Goal: Task Accomplishment & Management: Manage account settings

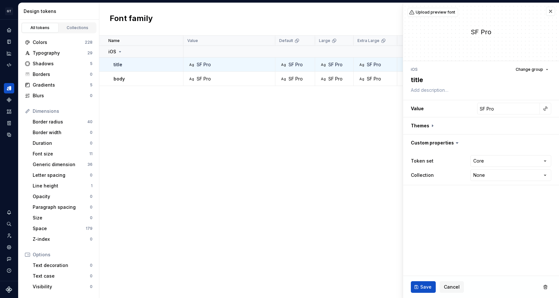
scroll to position [56, 0]
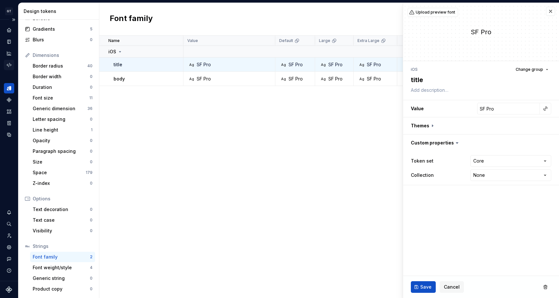
click at [8, 66] on icon "Code automation" at bounding box center [9, 65] width 4 height 4
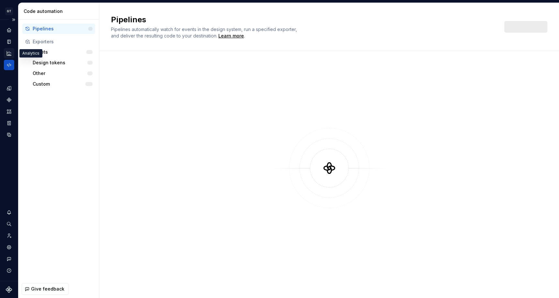
click at [10, 56] on icon "Analytics" at bounding box center [9, 53] width 6 height 6
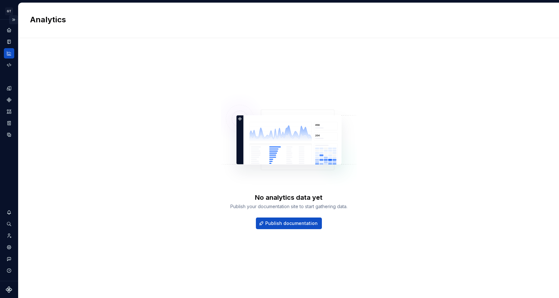
click at [15, 22] on button "Expand sidebar" at bounding box center [13, 19] width 9 height 9
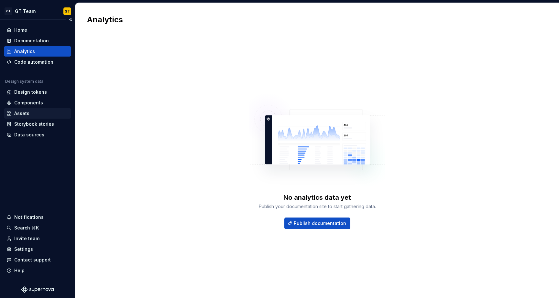
click at [29, 113] on div "Assets" at bounding box center [37, 113] width 62 height 6
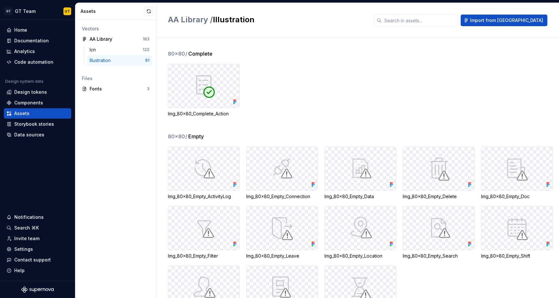
click at [294, 73] on div "Img_80x80_Complete_Action" at bounding box center [363, 90] width 391 height 53
click at [26, 31] on div "Home" at bounding box center [20, 30] width 13 height 6
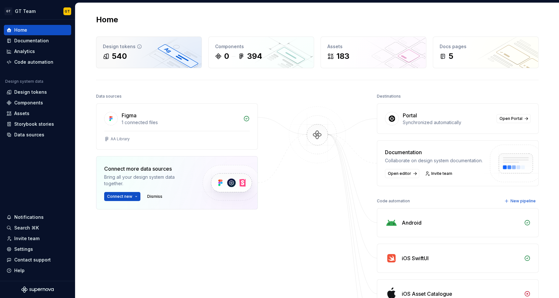
click at [135, 60] on div "540" at bounding box center [149, 56] width 92 height 10
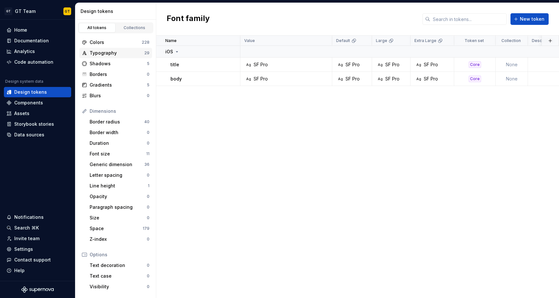
click at [115, 53] on div "Typography" at bounding box center [117, 53] width 55 height 6
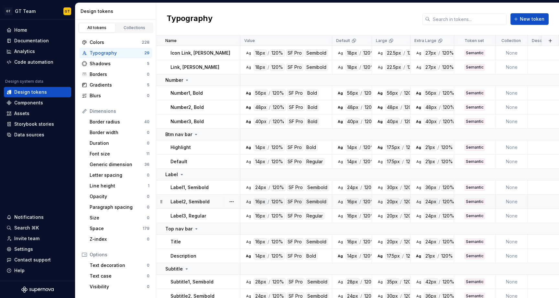
scroll to position [173, 0]
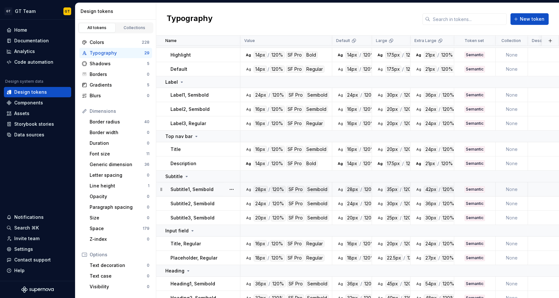
click at [194, 190] on p "Subtitle1, Semibold" at bounding box center [192, 189] width 43 height 6
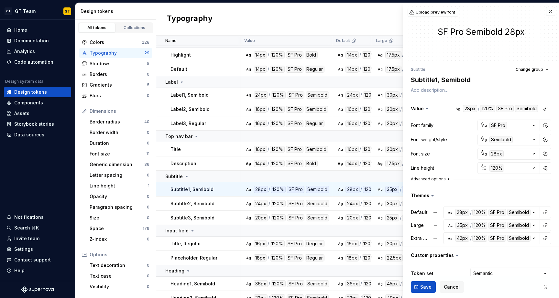
click at [431, 180] on button "Advanced options" at bounding box center [431, 179] width 40 height 5
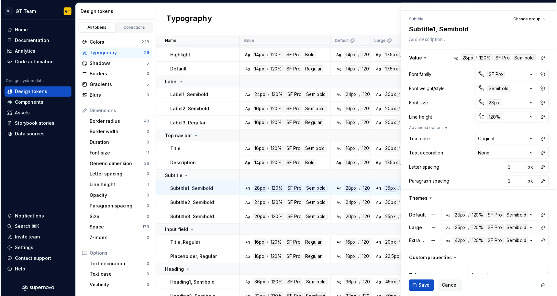
scroll to position [49, 0]
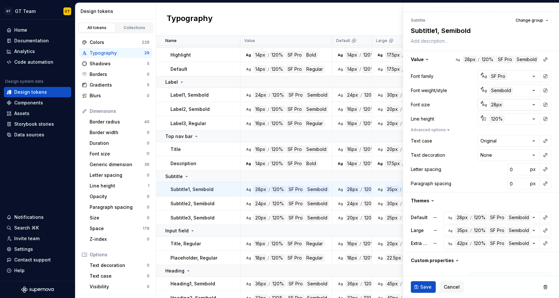
click at [494, 106] on div "28px" at bounding box center [497, 104] width 14 height 7
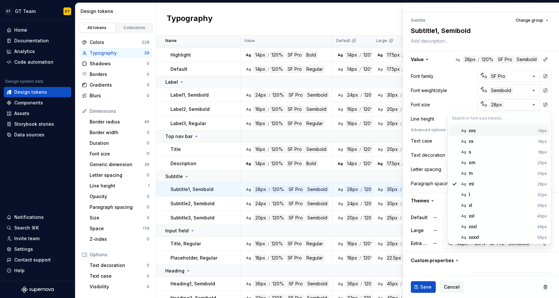
click at [513, 102] on html "GT GT Team GT Home Documentation Analytics Code automation Design system data D…" at bounding box center [279, 149] width 559 height 298
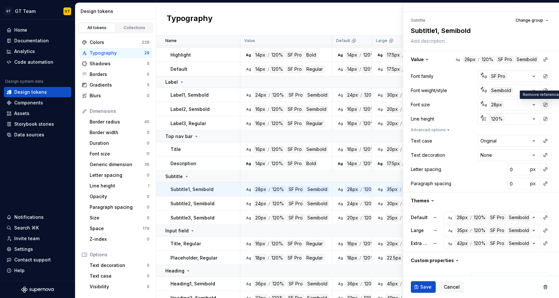
click at [544, 106] on button "button" at bounding box center [545, 104] width 9 height 9
click at [535, 104] on span "px" at bounding box center [533, 105] width 6 height 6
click at [535, 107] on span "rem" at bounding box center [533, 105] width 8 height 6
click at [535, 107] on span "%" at bounding box center [533, 105] width 5 height 6
click at [535, 107] on span "px" at bounding box center [533, 105] width 6 height 6
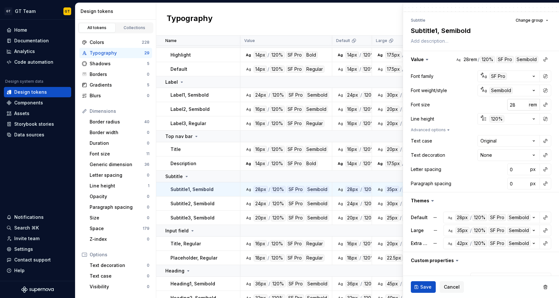
click at [535, 105] on span "rem" at bounding box center [533, 105] width 8 height 6
click at [535, 105] on span "%" at bounding box center [533, 105] width 5 height 6
type textarea "*"
click at [530, 107] on span "px" at bounding box center [533, 105] width 6 height 6
click at [534, 108] on button "rem" at bounding box center [532, 104] width 9 height 9
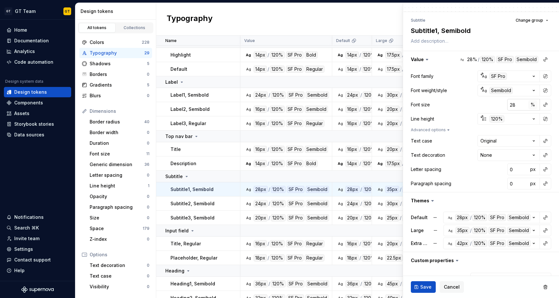
click at [535, 105] on span "%" at bounding box center [533, 105] width 5 height 6
click at [544, 105] on button "button" at bounding box center [545, 104] width 9 height 9
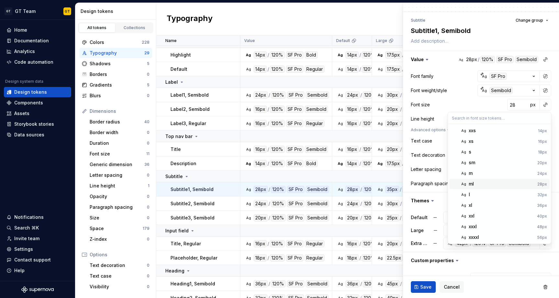
click at [485, 185] on div "ml" at bounding box center [502, 184] width 66 height 6
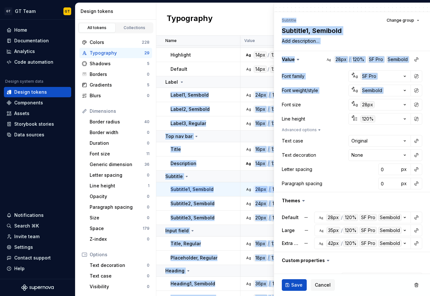
drag, startPoint x: 428, startPoint y: 88, endPoint x: 515, endPoint y: 87, distance: 87.4
click at [430, 87] on html "GT GT Team GT Home Documentation Analytics Code automation Design system data D…" at bounding box center [215, 148] width 430 height 296
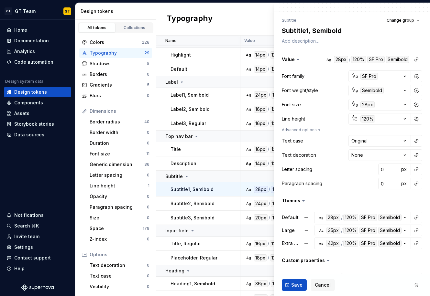
click at [332, 118] on div "Line height 120%" at bounding box center [352, 119] width 140 height 12
click at [370, 90] on div "Semibold" at bounding box center [372, 90] width 23 height 7
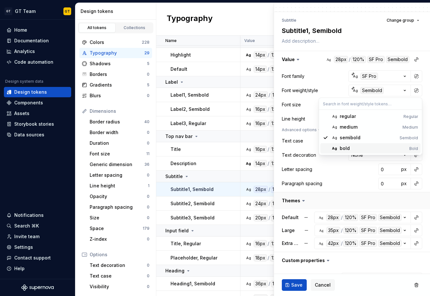
click at [327, 194] on html "GT GT Team GT Home Documentation Analytics Code automation Design system data D…" at bounding box center [215, 148] width 430 height 296
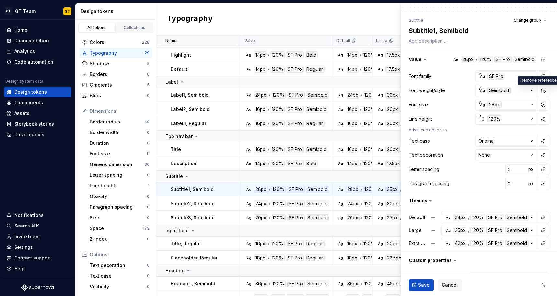
type textarea "*"
click at [324, 19] on div "Typography New token" at bounding box center [356, 19] width 401 height 33
click at [454, 289] on button "Cancel" at bounding box center [450, 286] width 24 height 12
